Goal: Task Accomplishment & Management: Use online tool/utility

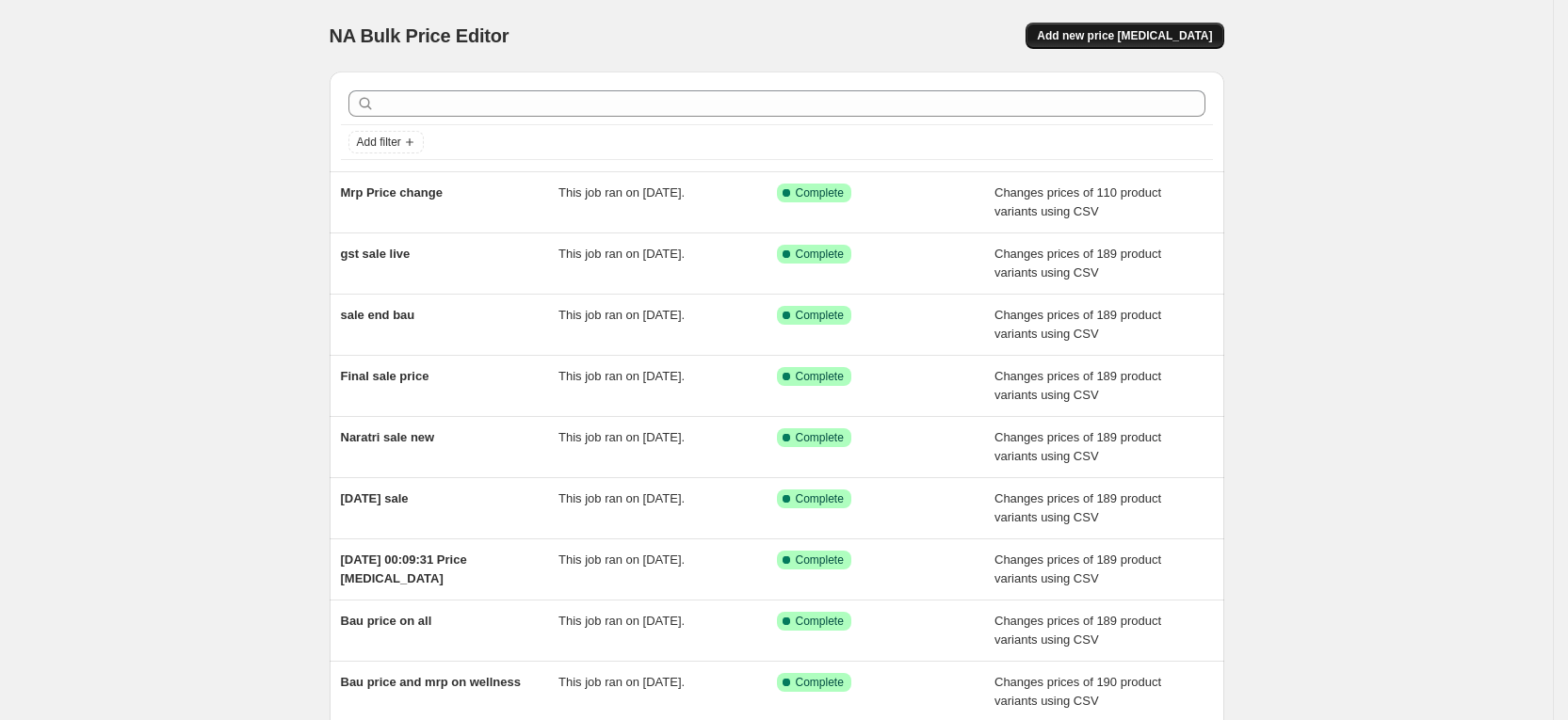
click at [1088, 40] on span "Add new price change job" at bounding box center [1124, 36] width 175 height 15
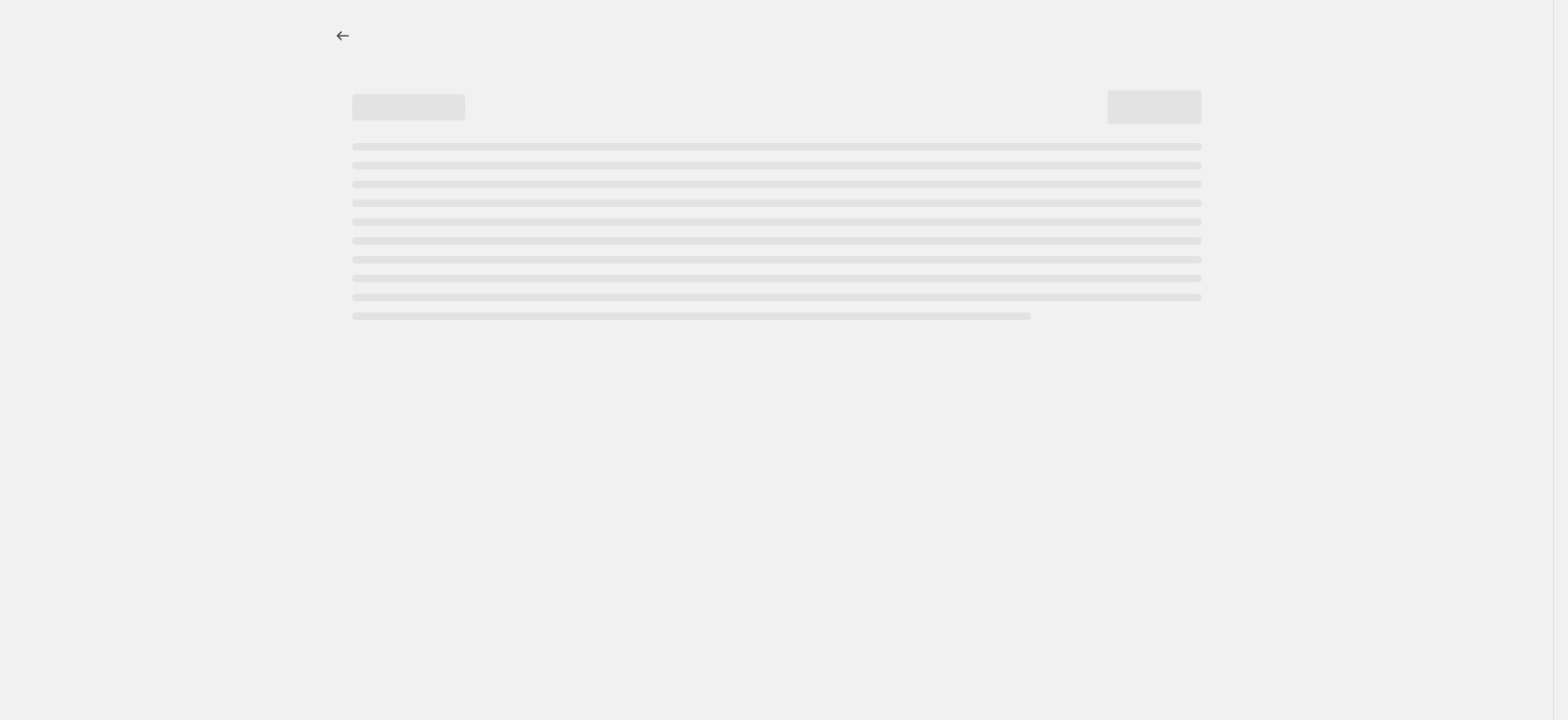
select select "percentage"
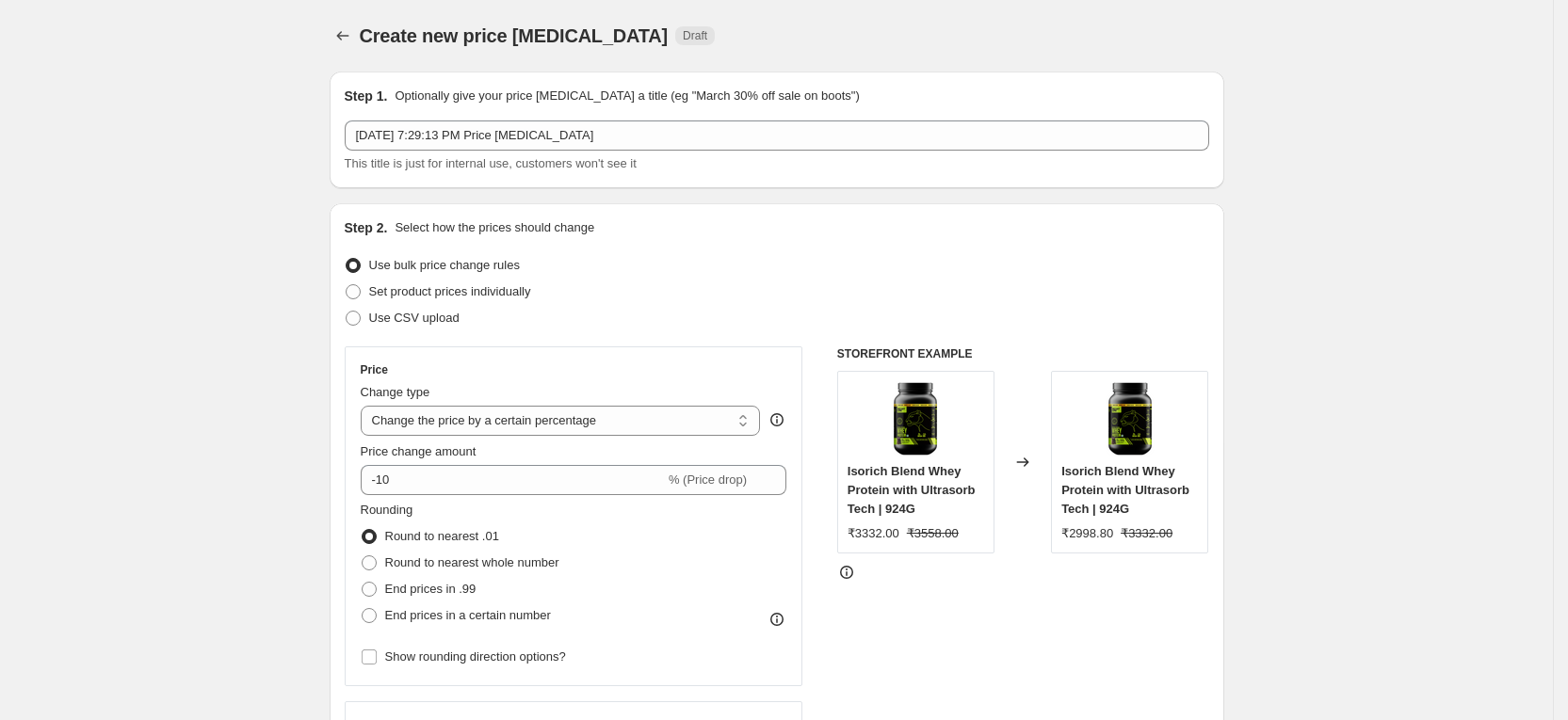
scroll to position [215, 0]
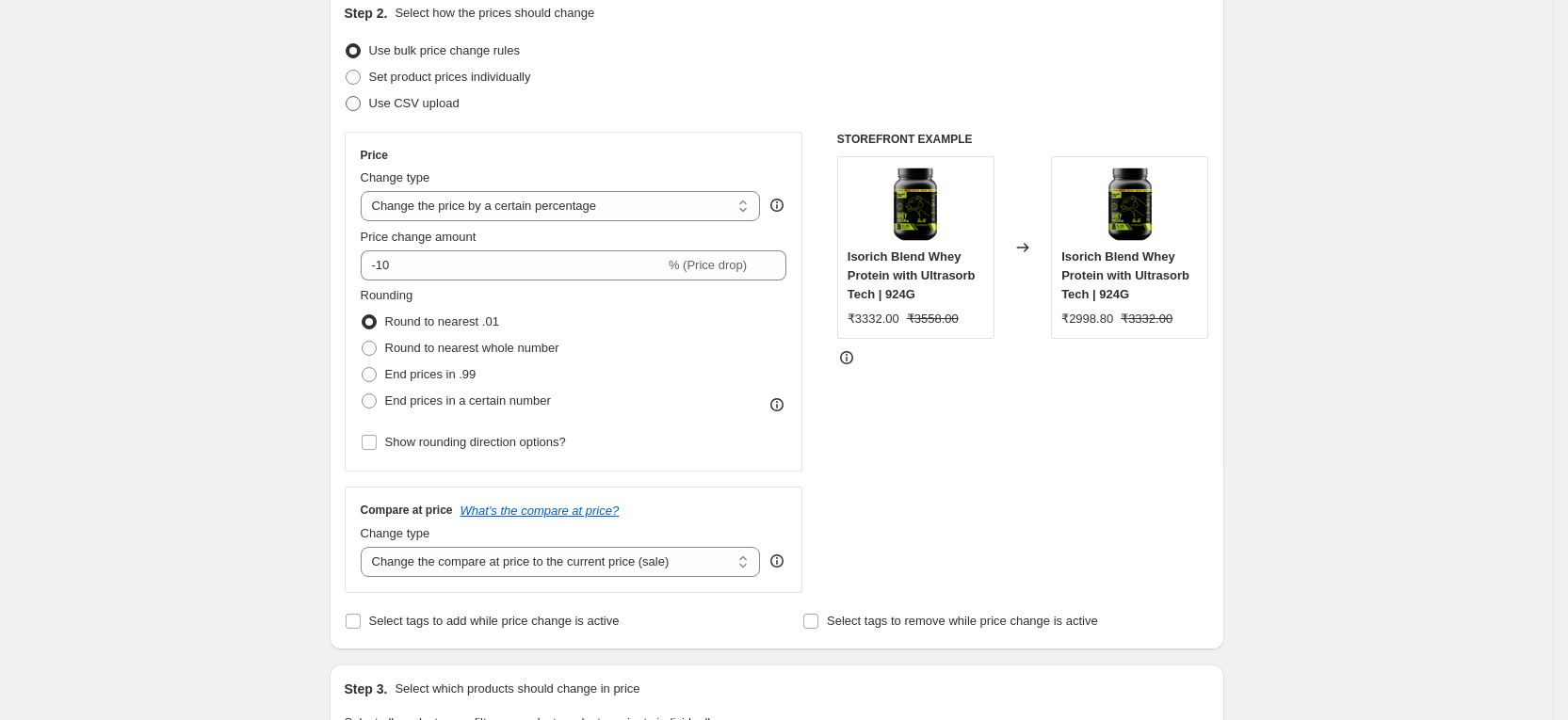
click at [446, 96] on span "Use CSV upload" at bounding box center [415, 103] width 90 height 14
click at [347, 96] on input "Use CSV upload" at bounding box center [346, 96] width 1 height 1
radio input "true"
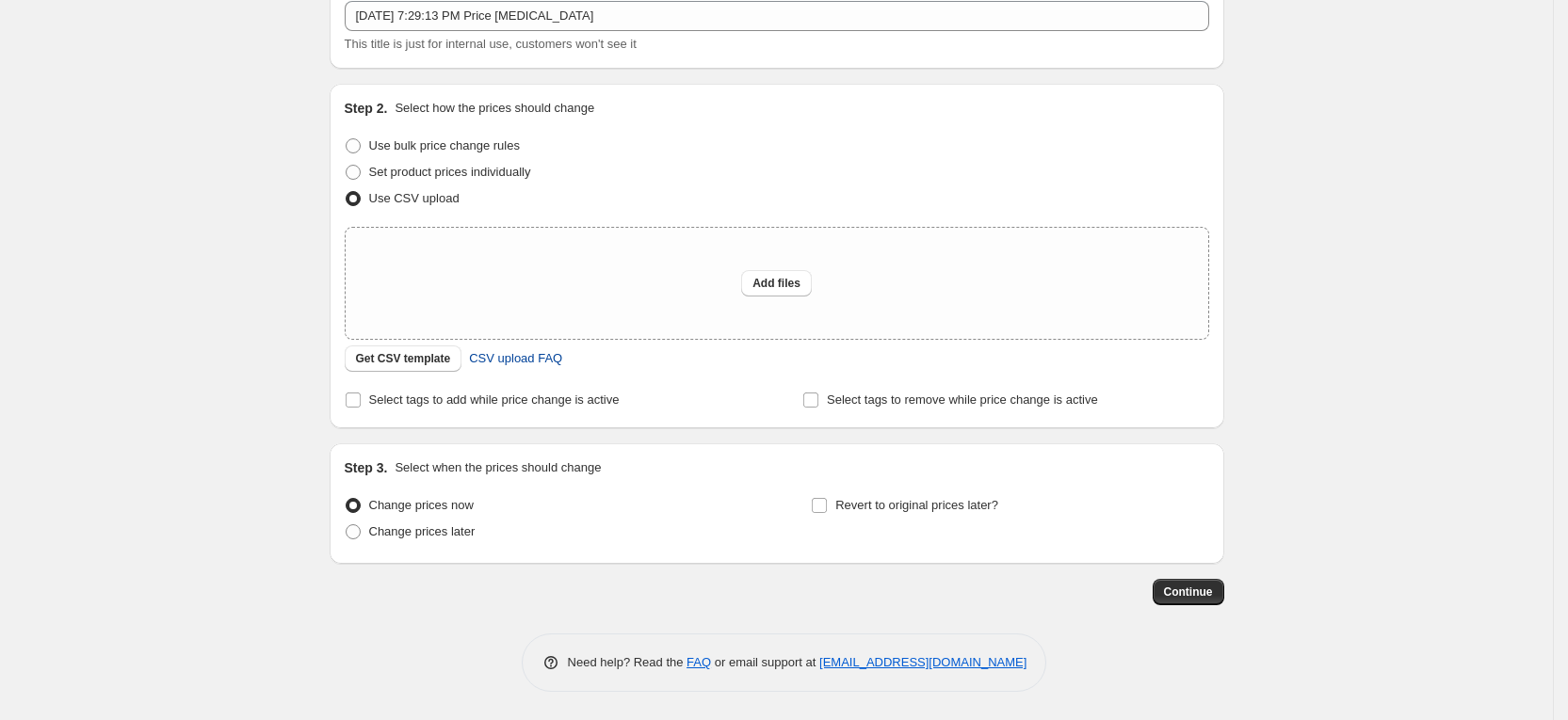
click at [524, 358] on span "CSV upload FAQ" at bounding box center [515, 359] width 93 height 19
click at [432, 348] on button "Get CSV template" at bounding box center [403, 358] width 118 height 26
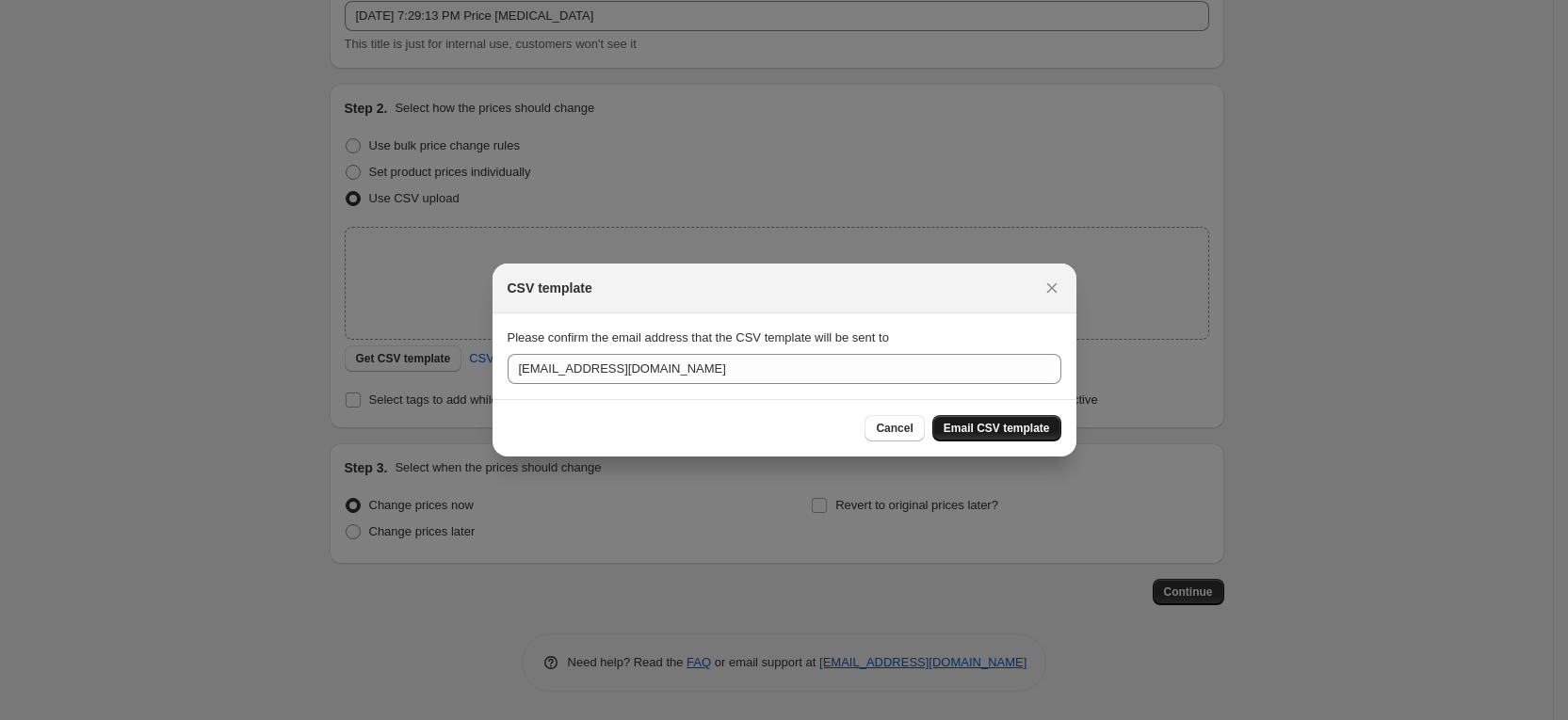
click at [971, 416] on button "Email CSV template" at bounding box center [997, 428] width 129 height 26
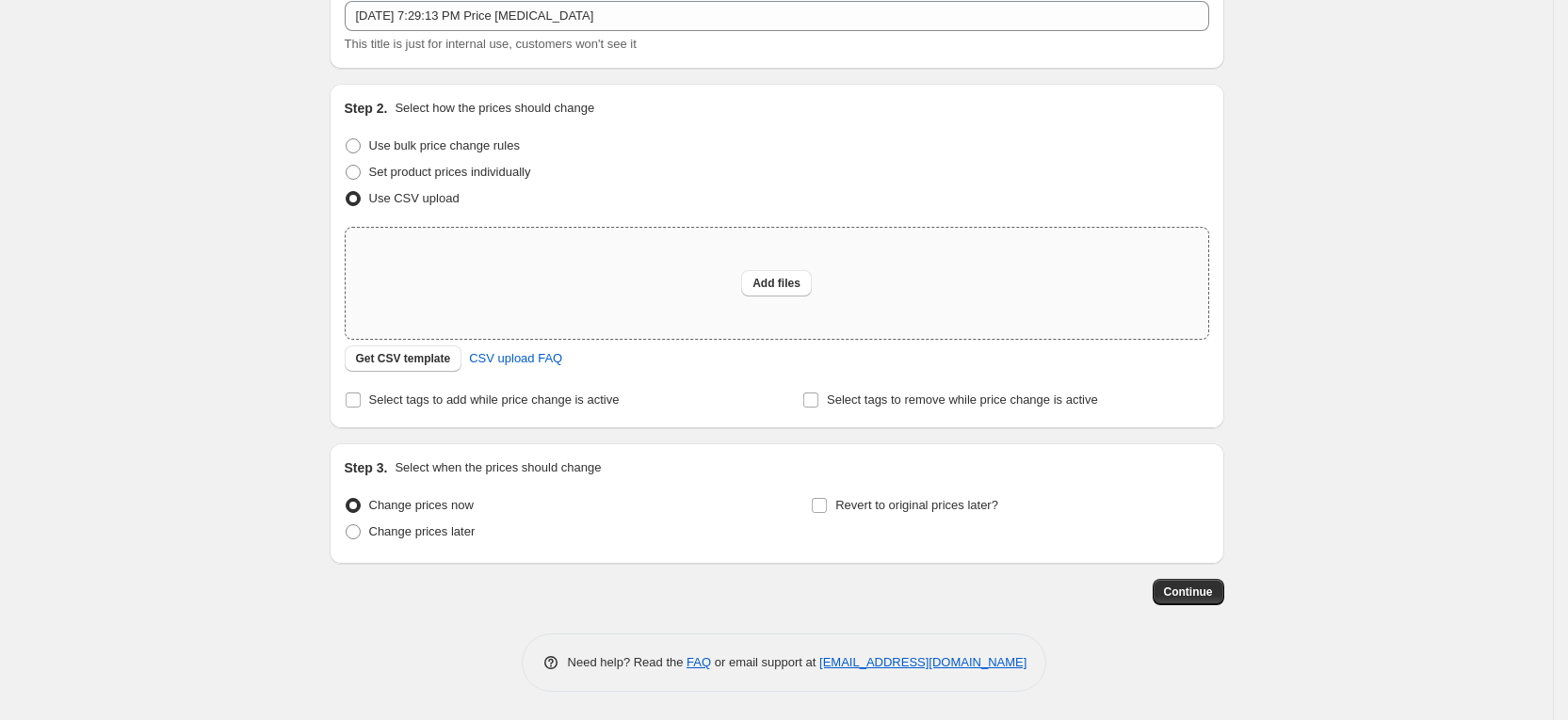
click at [777, 269] on div "Add files" at bounding box center [777, 283] width 863 height 111
type input "C:\fakepath\final.csv"
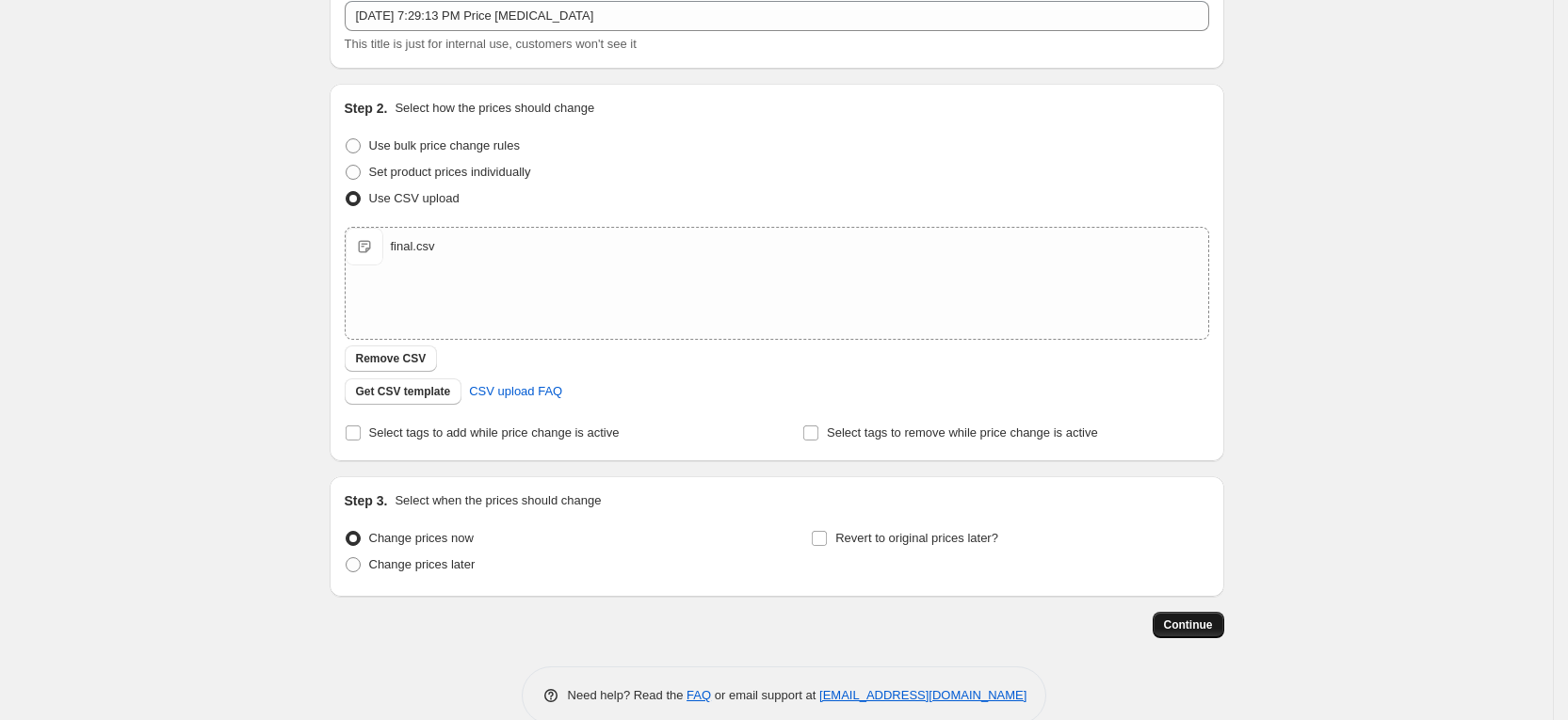
click at [1190, 621] on span "Continue" at bounding box center [1188, 625] width 49 height 15
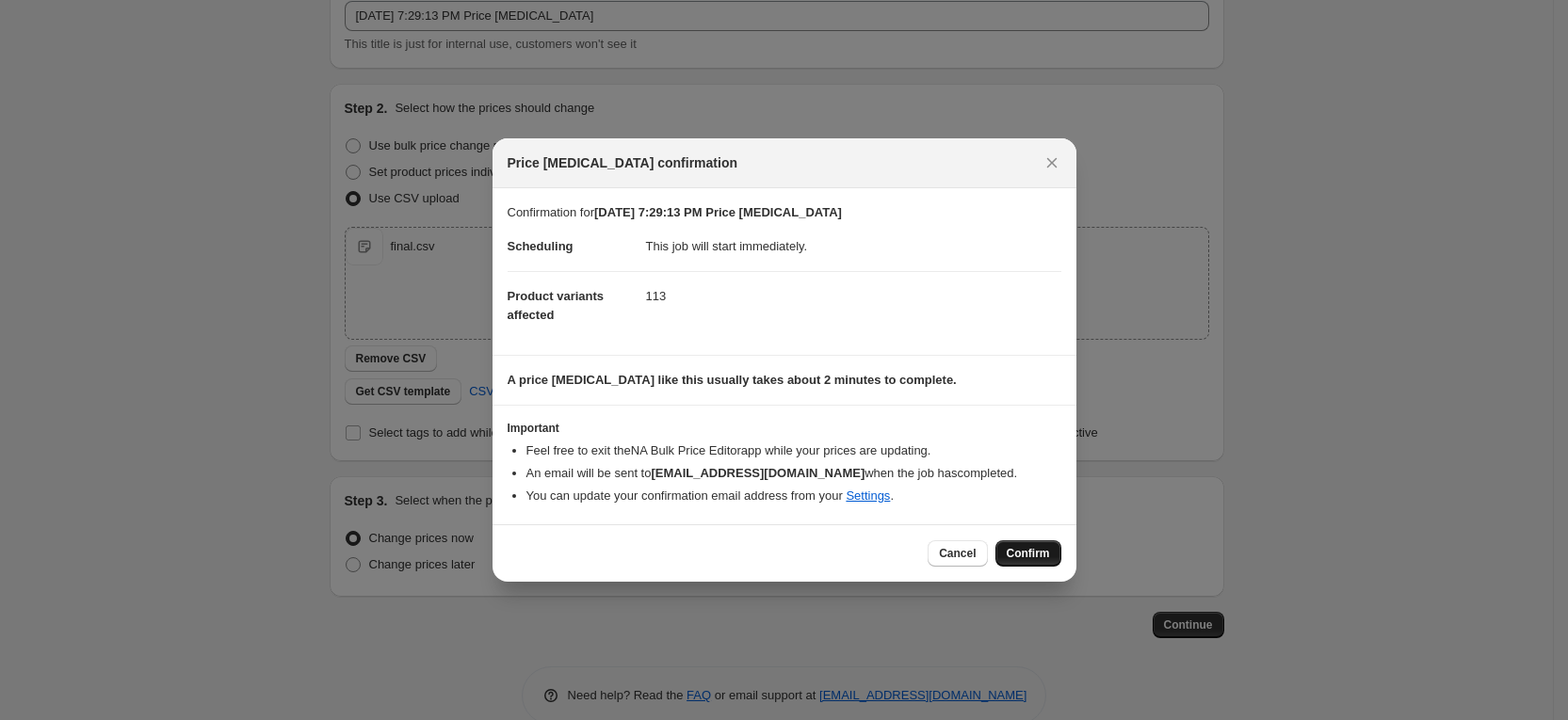
click at [1017, 548] on span "Confirm" at bounding box center [1028, 554] width 43 height 15
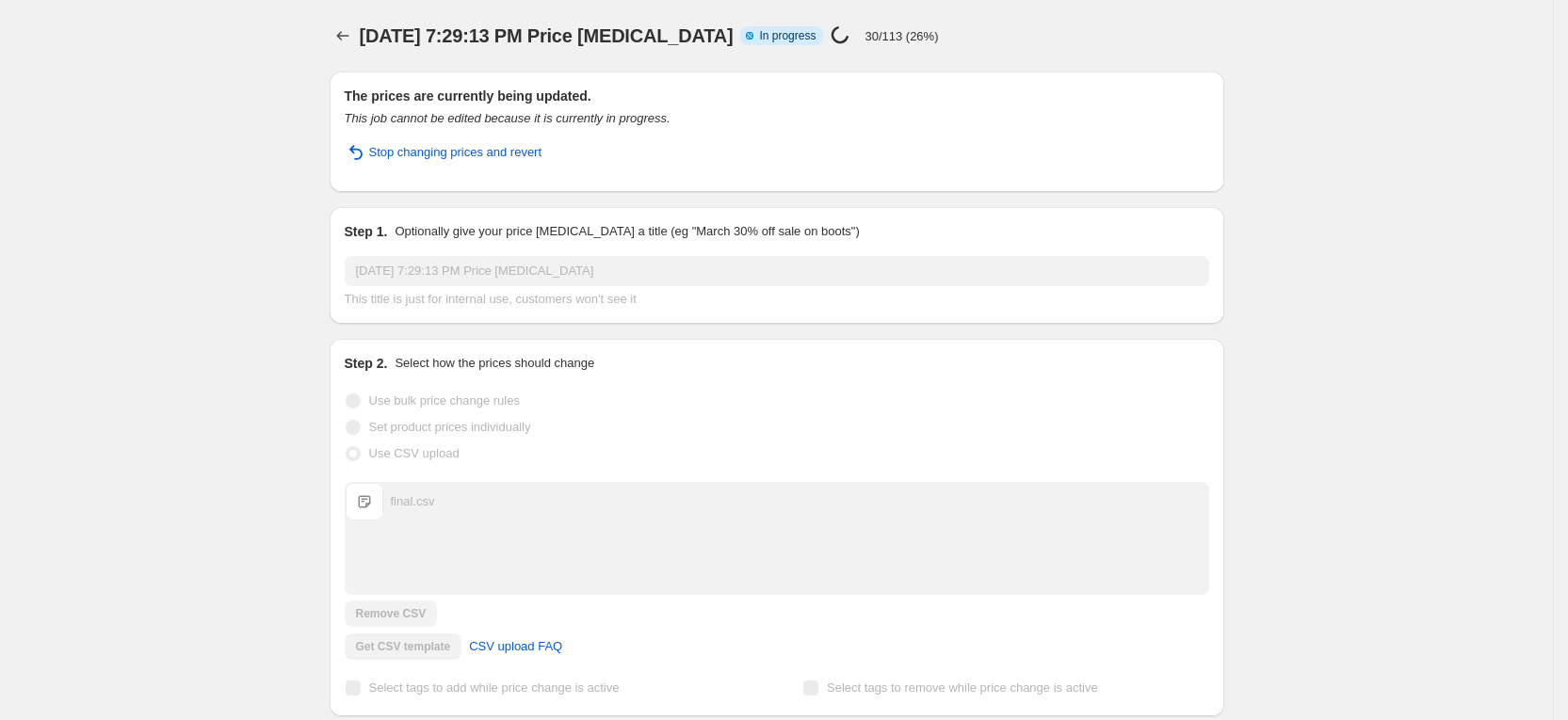
click at [914, 39] on p "30/113 (26%)" at bounding box center [901, 36] width 74 height 14
click at [982, 26] on div "Sep 23, 2025, 7:29:13 PM Price change job Info Partially complete In progress P…" at bounding box center [717, 36] width 715 height 26
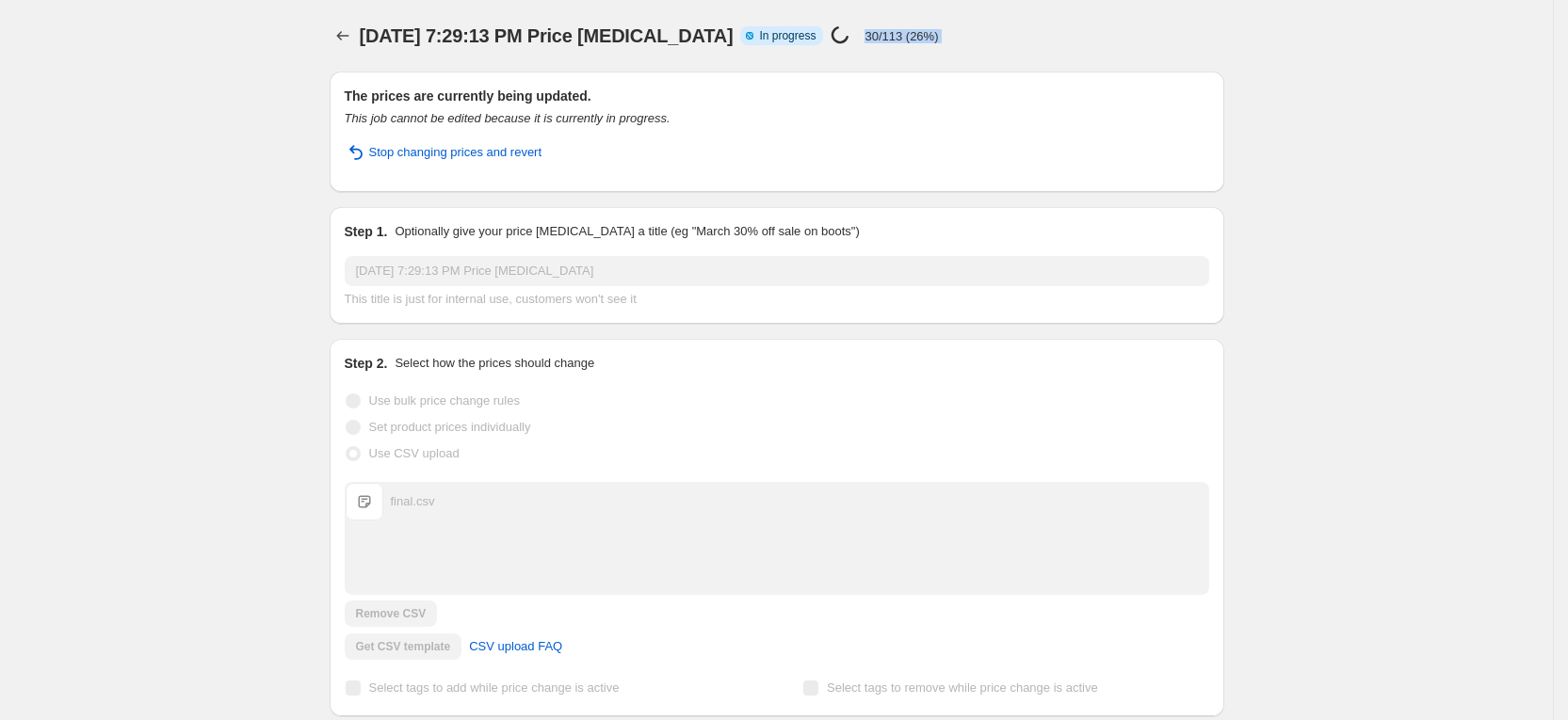
click at [982, 26] on div "Sep 23, 2025, 7:29:13 PM Price change job Info Partially complete In progress P…" at bounding box center [717, 36] width 715 height 26
click at [920, 19] on div "Sep 23, 2025, 7:29:13 PM Price change job. This page is ready Sep 23, 2025, 7:2…" at bounding box center [777, 36] width 895 height 72
click at [995, 20] on div "Sep 23, 2025, 7:29:13 PM Price change job. This page is ready Sep 23, 2025, 7:2…" at bounding box center [777, 36] width 895 height 72
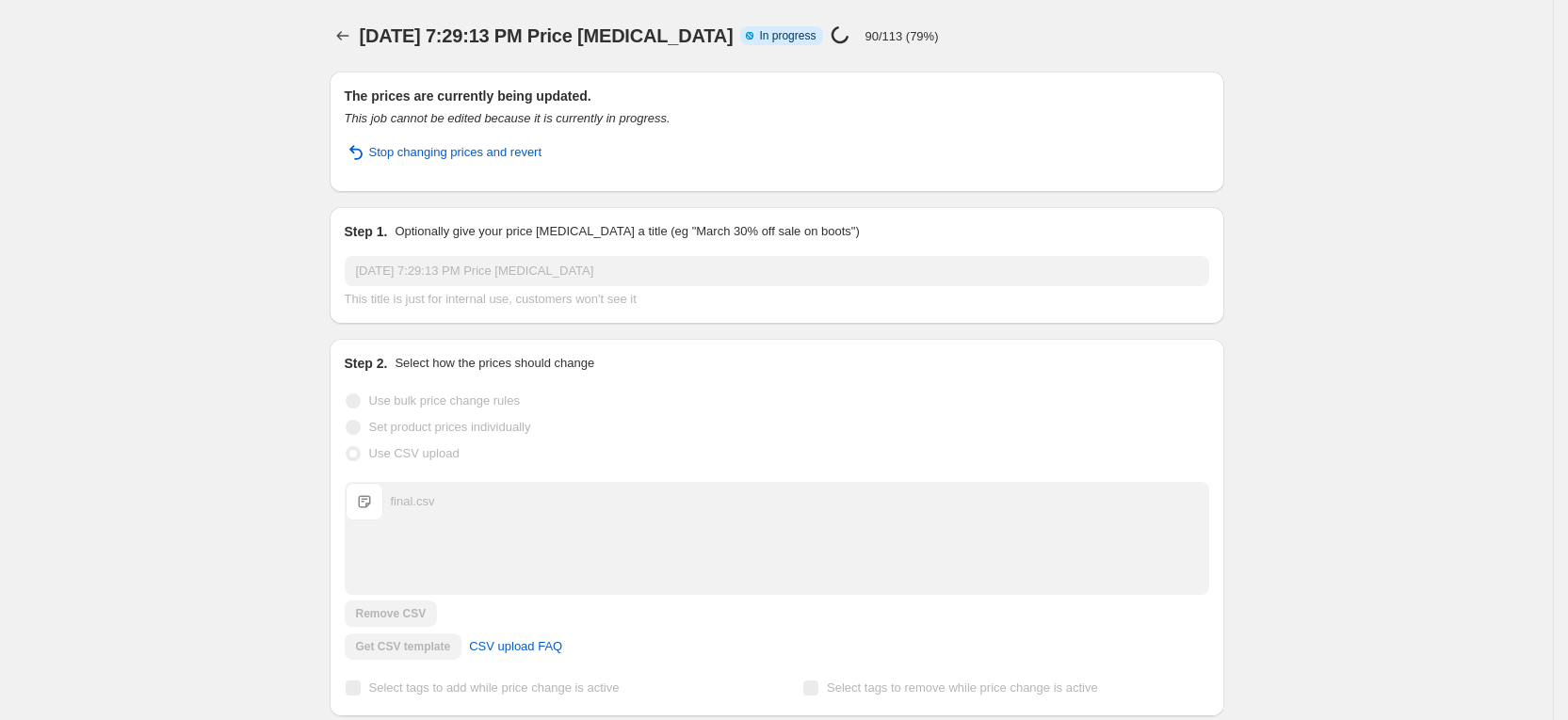
click at [930, 155] on div "Stop changing prices and revert" at bounding box center [777, 159] width 864 height 34
